Goal: Contribute content: Contribute content

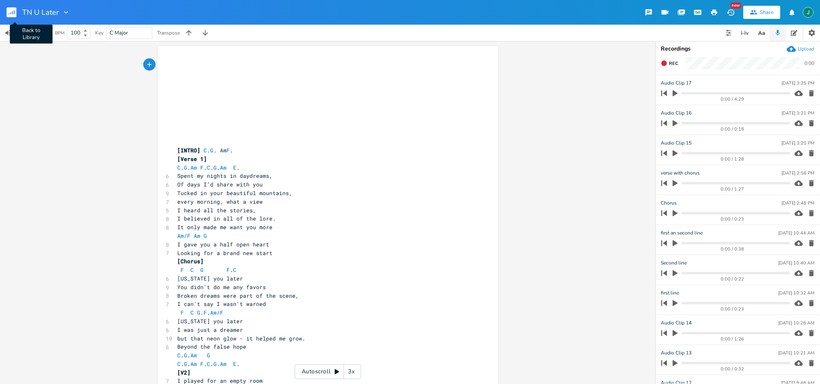
click at [12, 12] on icon "button" at bounding box center [12, 12] width 1 height 3
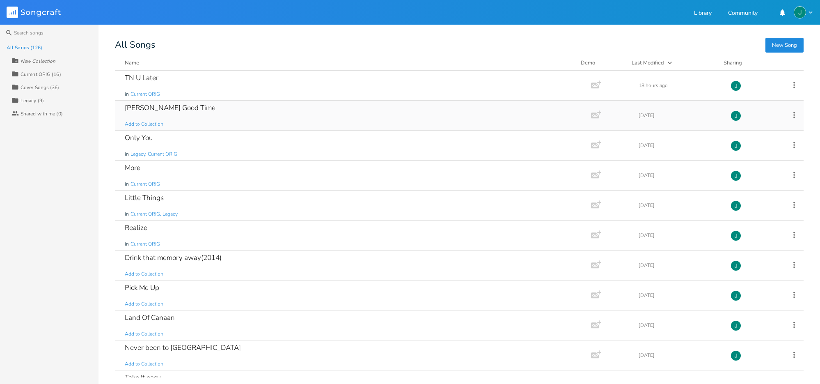
click at [155, 106] on div "[PERSON_NAME] Good Time" at bounding box center [170, 107] width 91 height 7
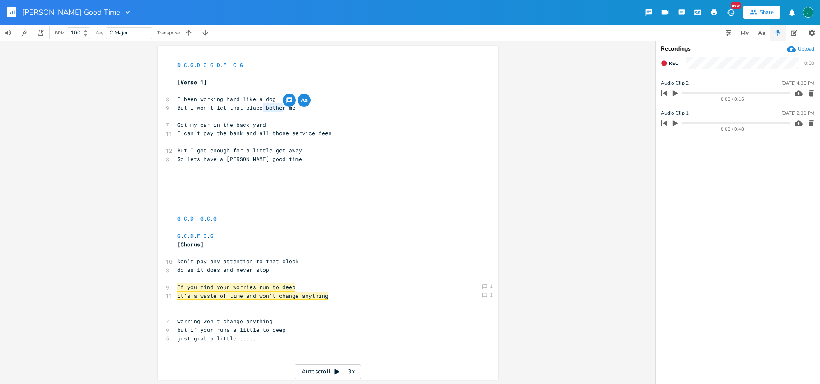
drag, startPoint x: 261, startPoint y: 108, endPoint x: 271, endPoint y: 128, distance: 22.2
click at [280, 108] on span "But I won't let that place bother me" at bounding box center [236, 107] width 118 height 7
type textarea "get to"
drag, startPoint x: 207, startPoint y: 124, endPoint x: 174, endPoint y: 124, distance: 33.3
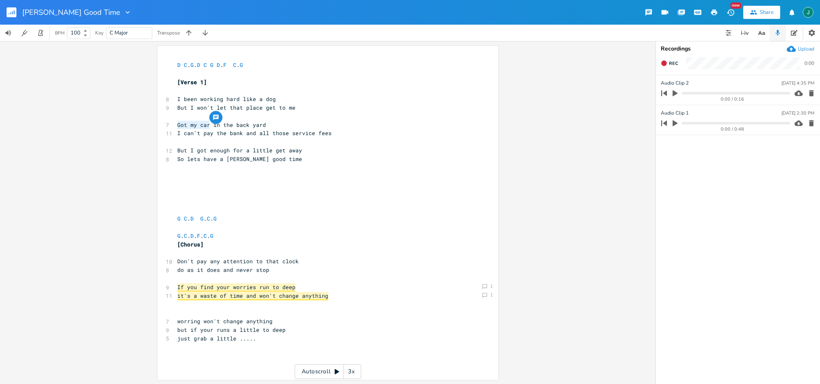
click at [176, 124] on pre "Got my car in the back yard" at bounding box center [324, 125] width 296 height 9
type textarea "I hide my v"
type textarea "car"
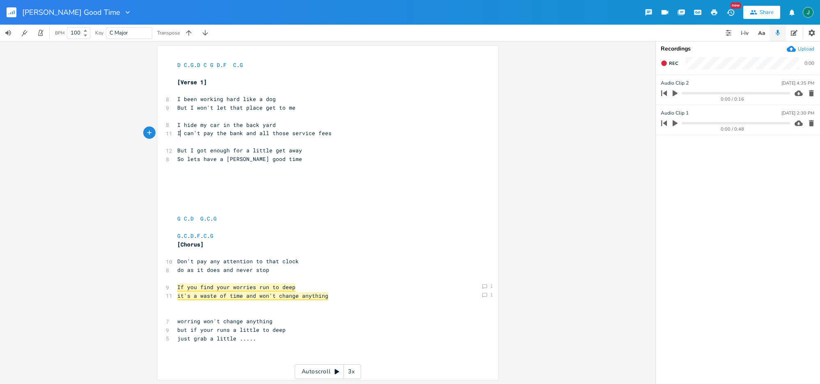
click at [177, 133] on span "I can't pay the bank and all those service fees" at bounding box center [254, 132] width 154 height 7
click at [177, 134] on span "I can't pay the bank and all those service fees" at bounding box center [254, 132] width 154 height 7
type textarea "Right now,"
drag, startPoint x: 291, startPoint y: 134, endPoint x: 319, endPoint y: 134, distance: 27.9
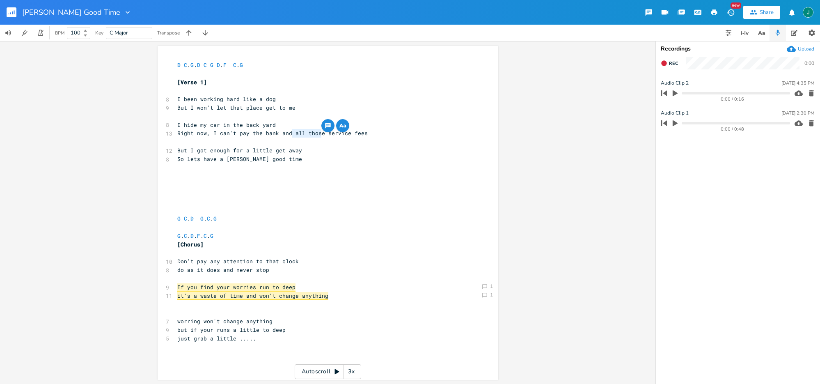
click at [319, 134] on span "Right now, I can't pay the bank and all those service fees" at bounding box center [272, 132] width 190 height 7
type textarea "their"
drag, startPoint x: 203, startPoint y: 151, endPoint x: 195, endPoint y: 151, distance: 8.6
click at [195, 151] on span "But I got enough for a little get away" at bounding box center [239, 150] width 125 height 7
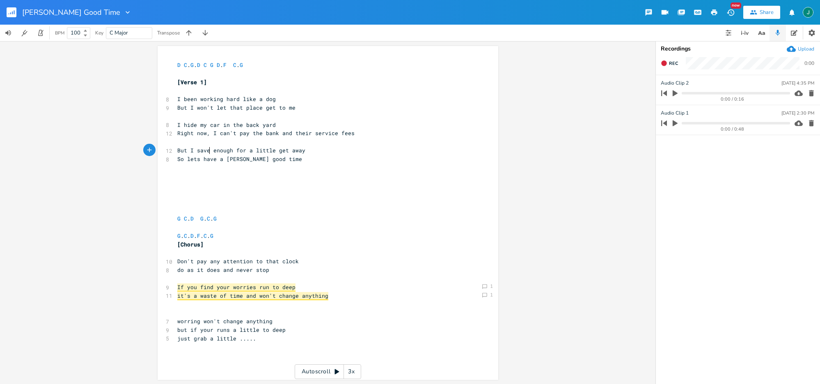
scroll to position [0, 14]
type textarea "saved"
click at [11, 14] on rect "button" at bounding box center [12, 12] width 10 height 10
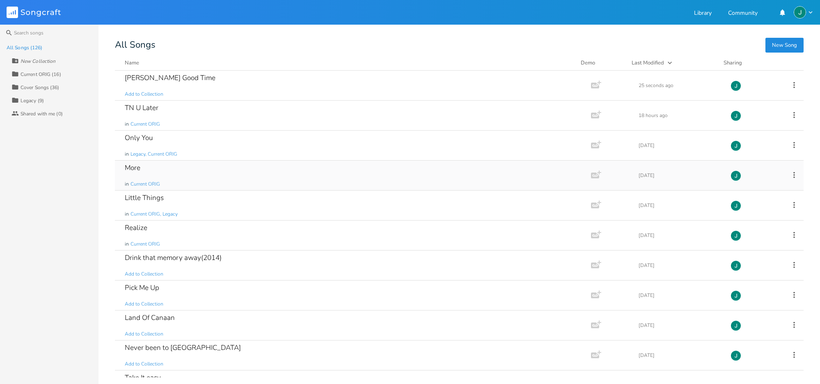
click at [136, 166] on div "More" at bounding box center [133, 167] width 16 height 7
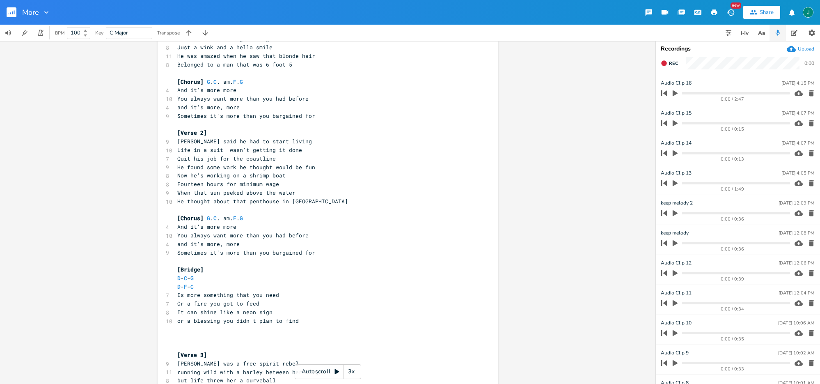
scroll to position [87, 0]
click at [197, 341] on pre "​" at bounding box center [324, 344] width 296 height 9
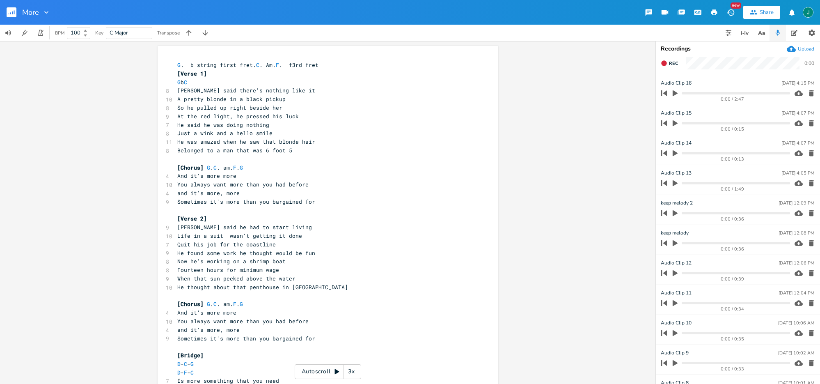
scroll to position [56, 0]
